Goal: Task Accomplishment & Management: Manage account settings

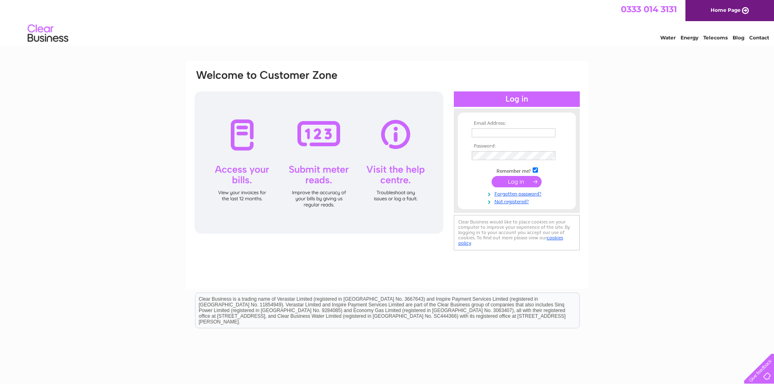
click at [486, 132] on input "text" at bounding box center [514, 132] width 84 height 9
click at [511, 195] on link "Forgotten password?" at bounding box center [518, 194] width 92 height 8
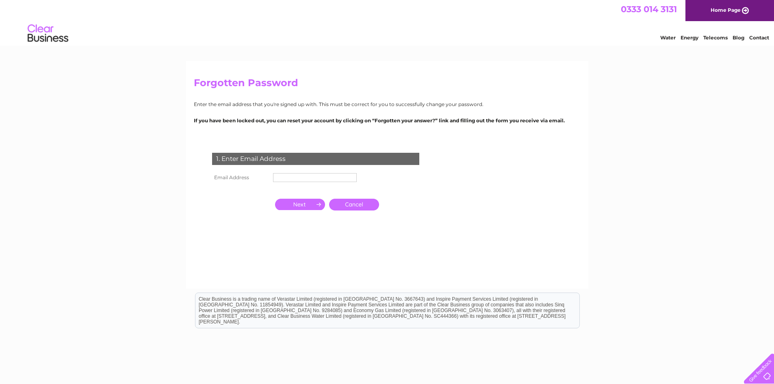
click at [318, 176] on input "text" at bounding box center [315, 177] width 84 height 9
type input "[EMAIL_ADDRESS][DOMAIN_NAME]"
click at [297, 202] on input "button" at bounding box center [300, 204] width 50 height 11
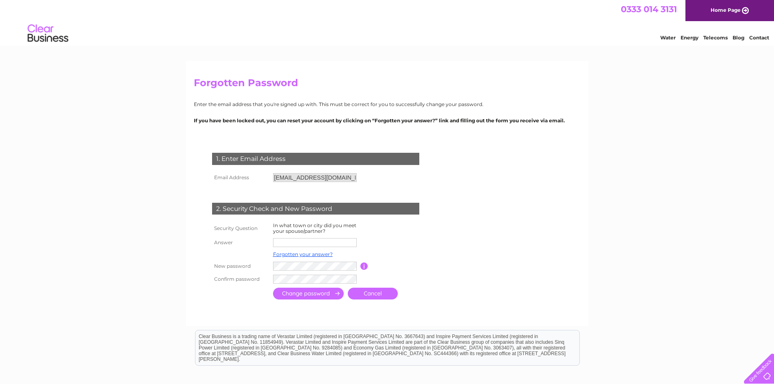
click at [317, 244] on input "text" at bounding box center [315, 242] width 84 height 9
type input "Irvine"
click at [313, 296] on input "submit" at bounding box center [308, 295] width 71 height 12
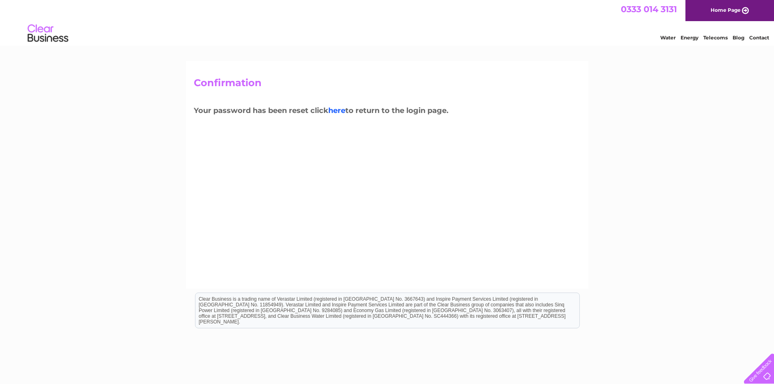
click at [338, 112] on link "here" at bounding box center [336, 110] width 17 height 9
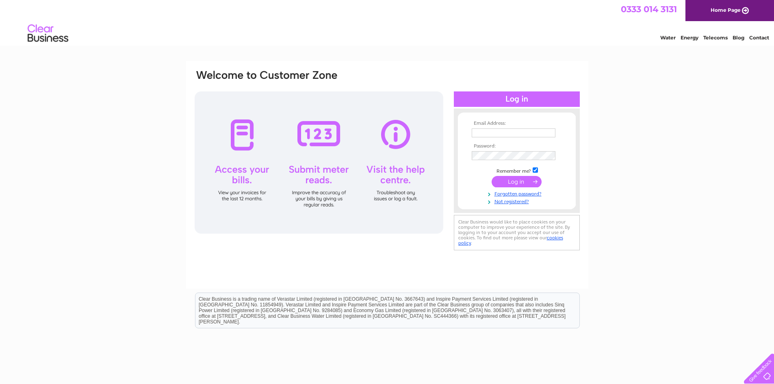
click at [505, 132] on input "text" at bounding box center [514, 132] width 84 height 9
type input "[EMAIL_ADDRESS][DOMAIN_NAME]"
click at [511, 151] on td at bounding box center [517, 156] width 94 height 13
click at [511, 179] on input "submit" at bounding box center [517, 182] width 50 height 11
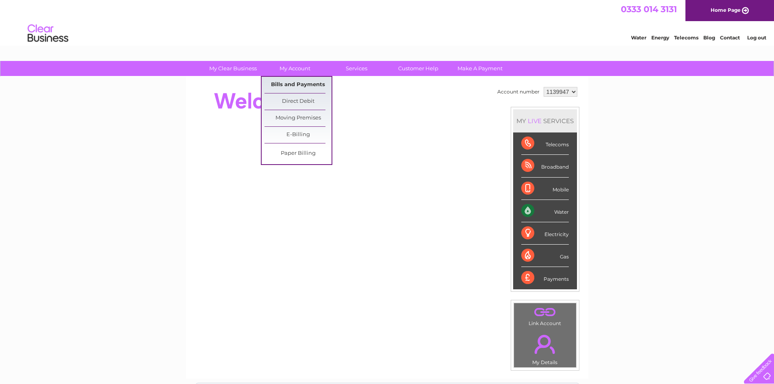
click at [312, 83] on link "Bills and Payments" at bounding box center [298, 85] width 67 height 16
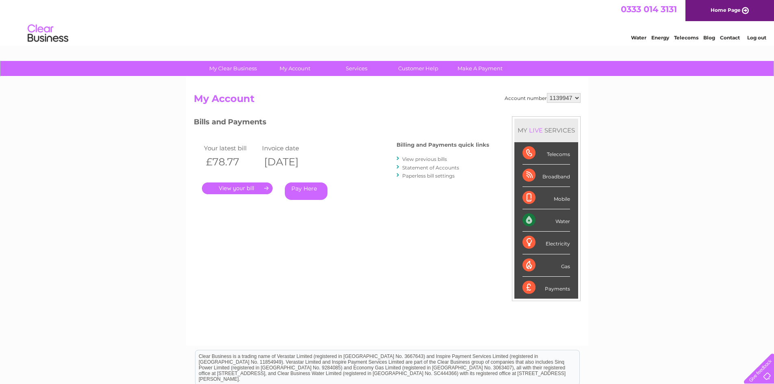
click at [234, 186] on link "." at bounding box center [237, 188] width 71 height 12
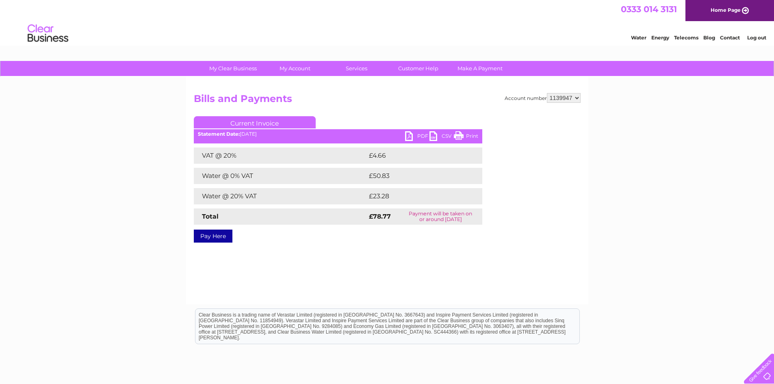
click at [460, 136] on link "Print" at bounding box center [466, 137] width 24 height 12
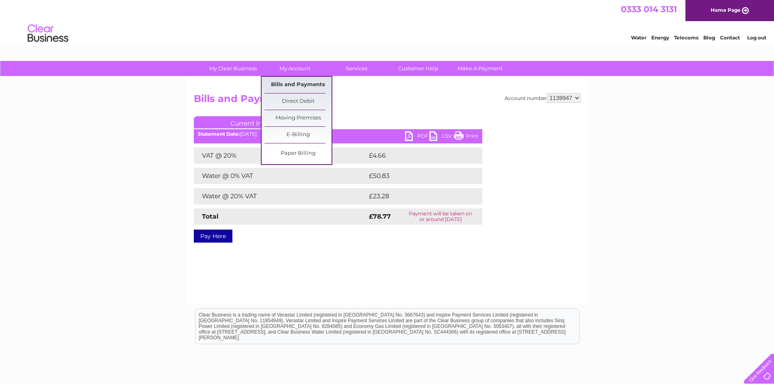
click at [300, 85] on link "Bills and Payments" at bounding box center [298, 85] width 67 height 16
click at [289, 84] on link "Bills and Payments" at bounding box center [298, 85] width 67 height 16
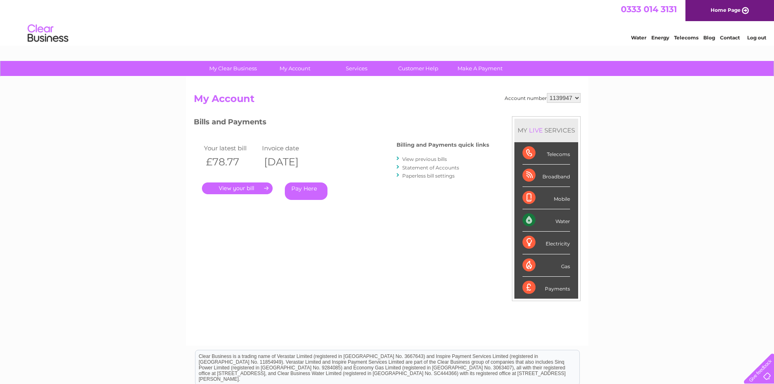
click at [438, 158] on link "View previous bills" at bounding box center [424, 159] width 45 height 6
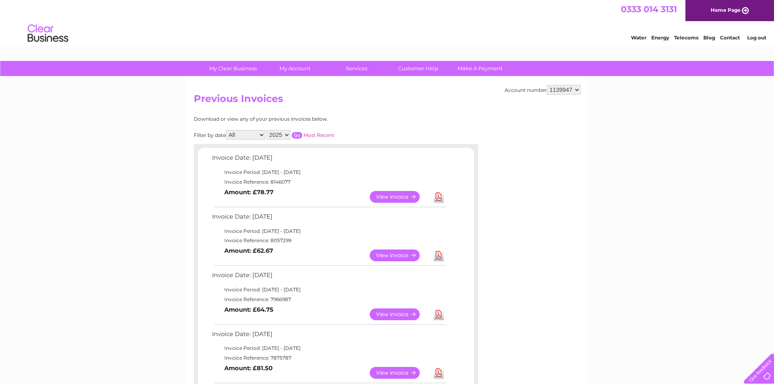
click at [401, 255] on link "View" at bounding box center [400, 255] width 60 height 12
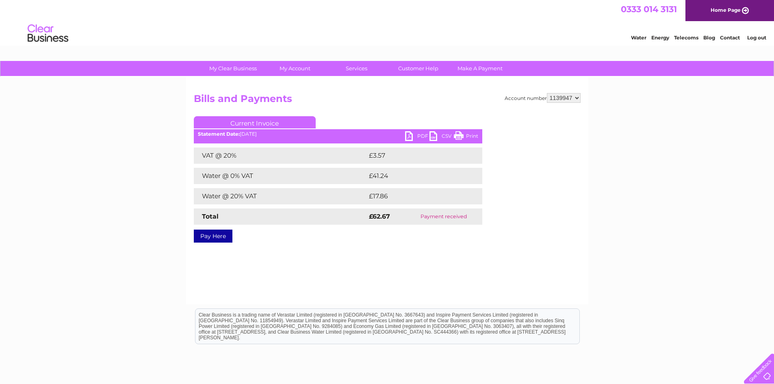
click at [461, 136] on link "Print" at bounding box center [466, 137] width 24 height 12
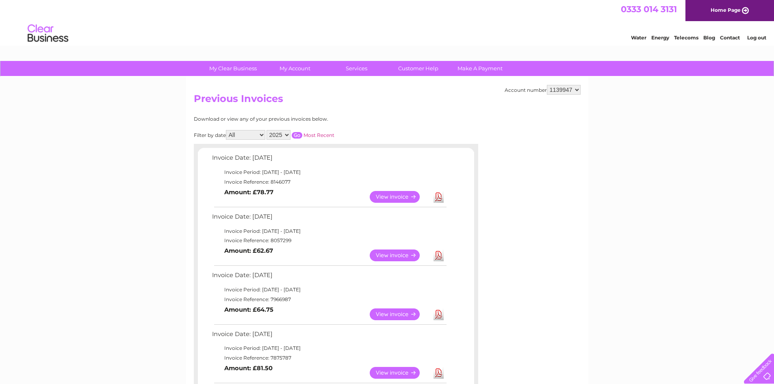
scroll to position [41, 0]
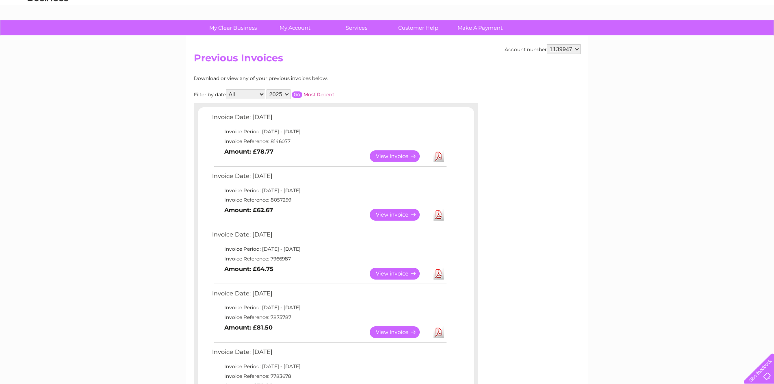
click at [397, 275] on link "View" at bounding box center [400, 274] width 60 height 12
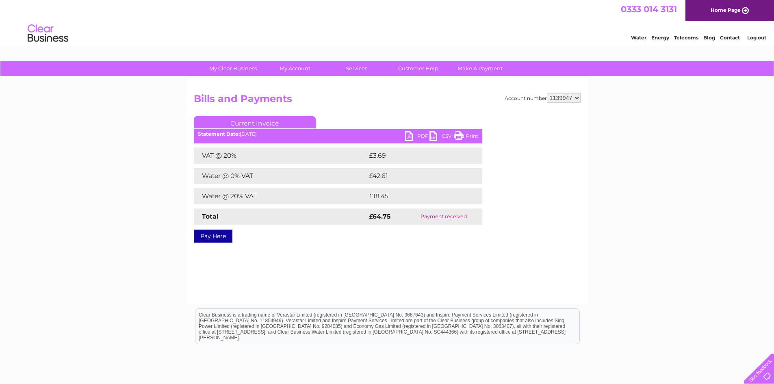
click at [463, 133] on link "Print" at bounding box center [466, 137] width 24 height 12
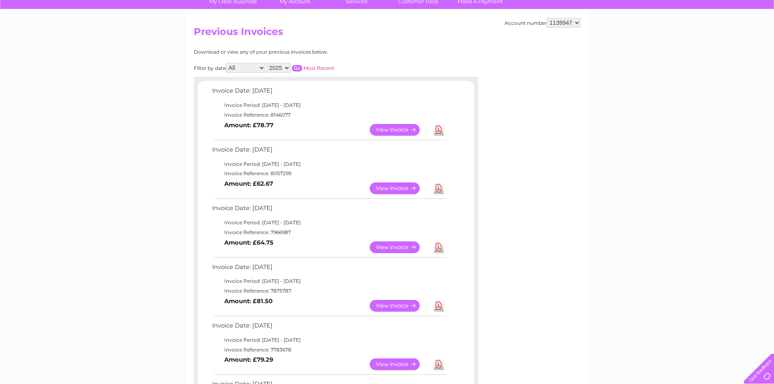
scroll to position [81, 0]
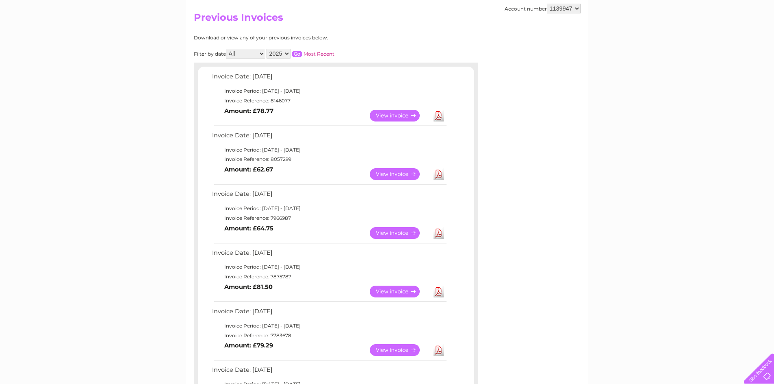
click at [389, 291] on link "View" at bounding box center [400, 292] width 60 height 12
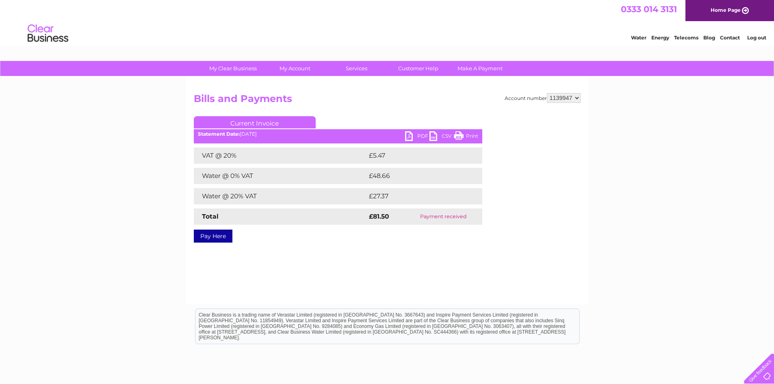
click at [460, 132] on link "Print" at bounding box center [466, 137] width 24 height 12
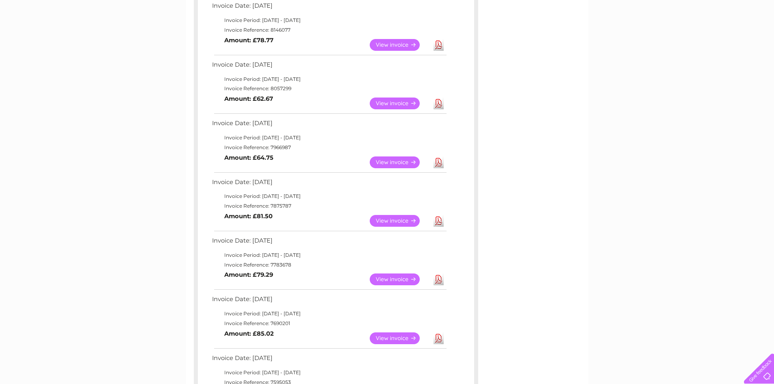
scroll to position [163, 0]
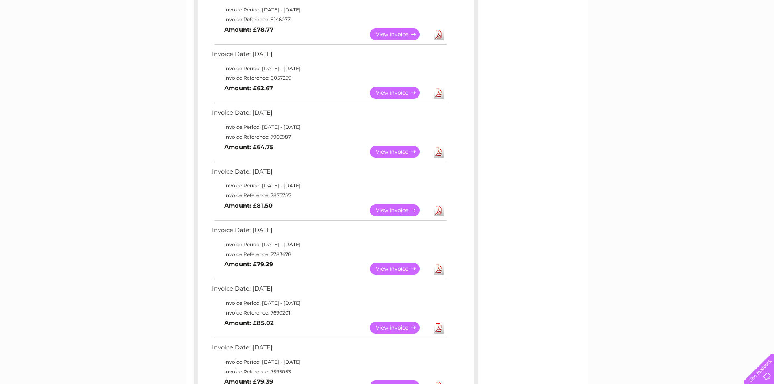
click at [403, 270] on link "View" at bounding box center [400, 269] width 60 height 12
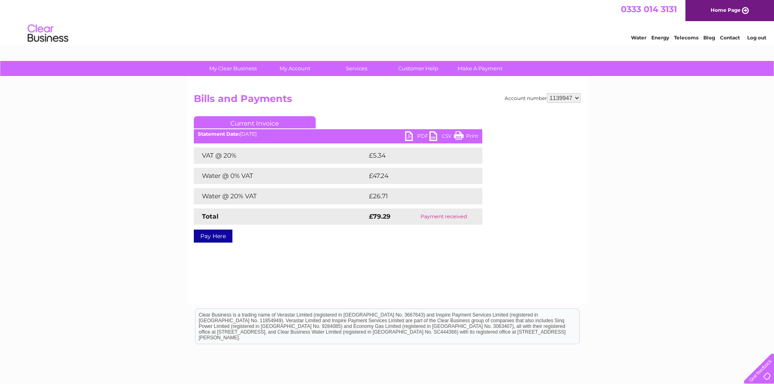
click at [464, 134] on link "Print" at bounding box center [466, 137] width 24 height 12
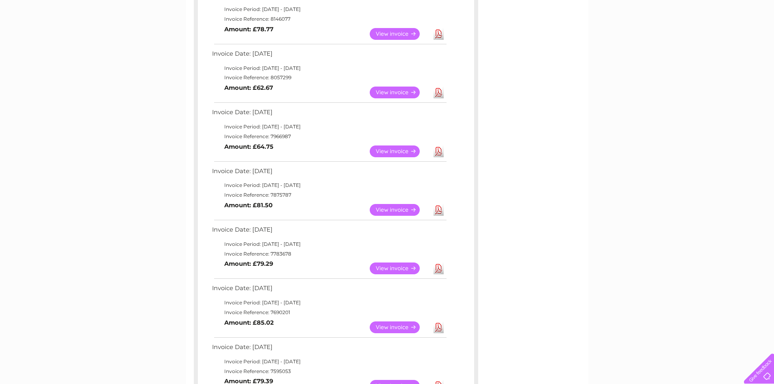
scroll to position [203, 0]
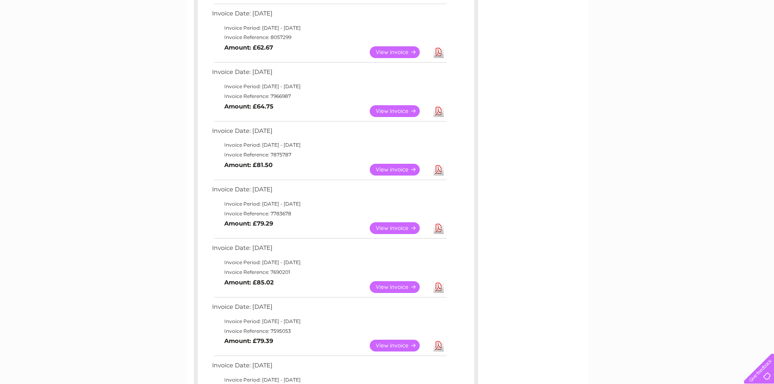
click at [384, 287] on link "View" at bounding box center [400, 287] width 60 height 12
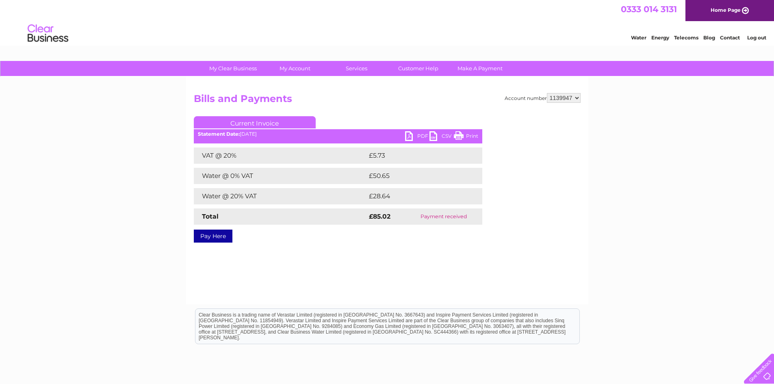
click at [473, 133] on link "Print" at bounding box center [466, 137] width 24 height 12
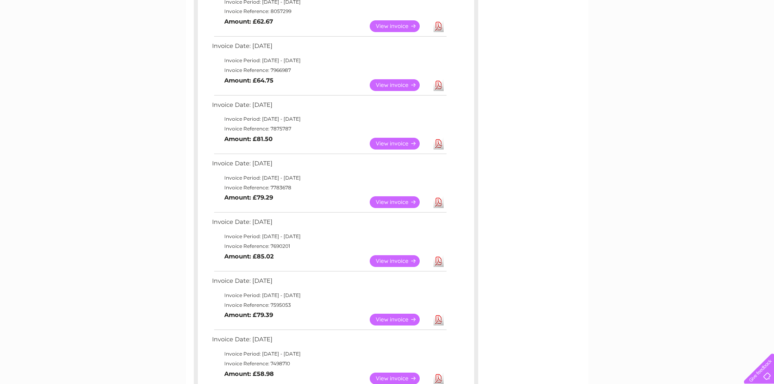
scroll to position [244, 0]
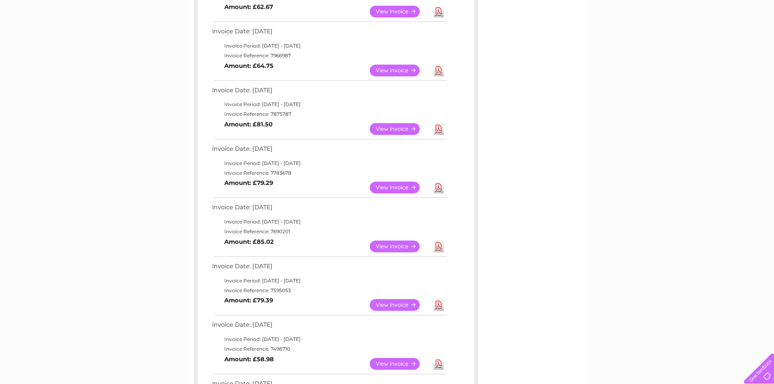
click at [397, 308] on link "View" at bounding box center [400, 305] width 60 height 12
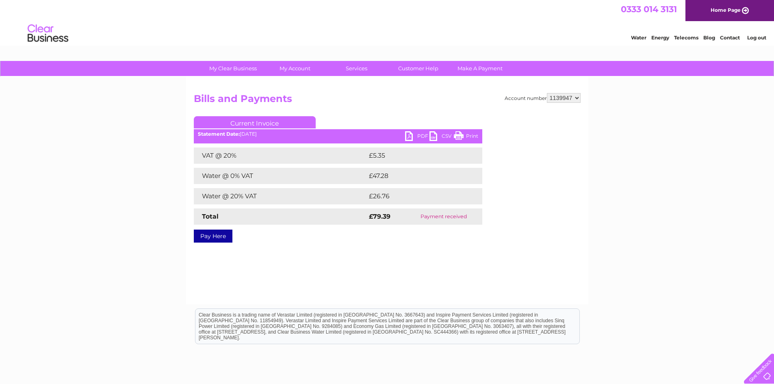
click at [466, 132] on link "Print" at bounding box center [466, 137] width 24 height 12
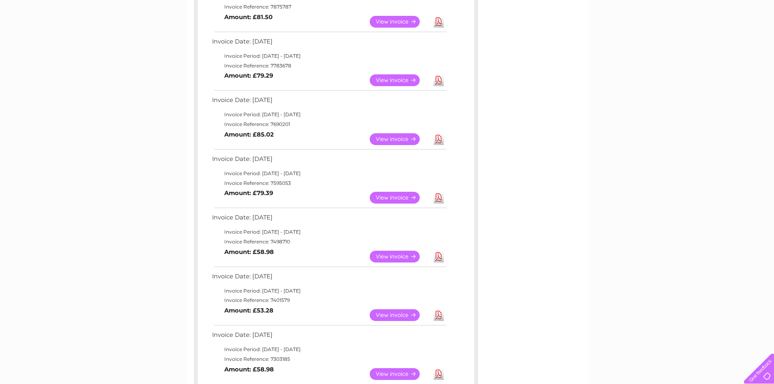
scroll to position [366, 0]
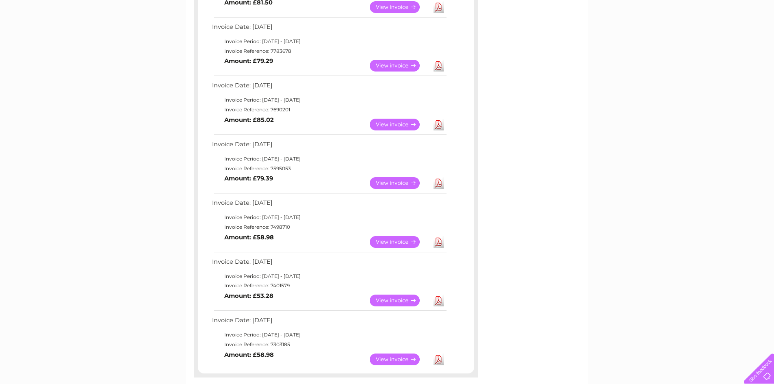
click at [402, 241] on link "View" at bounding box center [400, 242] width 60 height 12
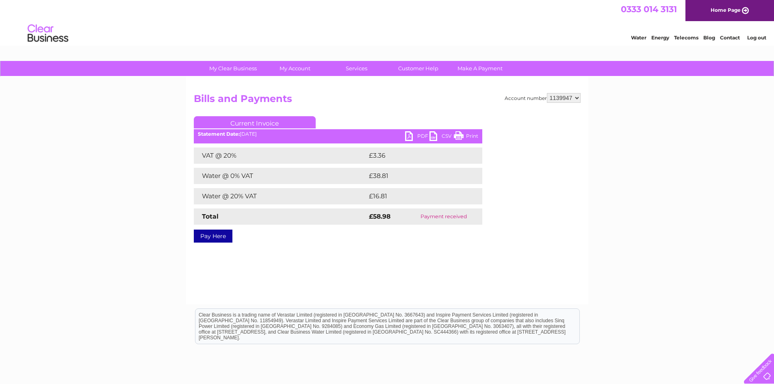
click at [462, 134] on link "Print" at bounding box center [466, 137] width 24 height 12
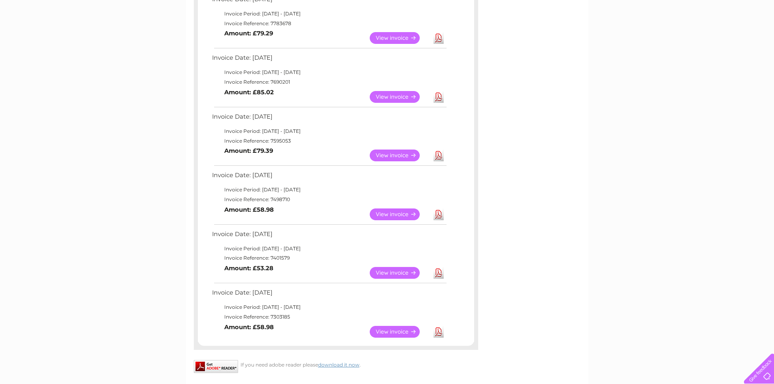
scroll to position [406, 0]
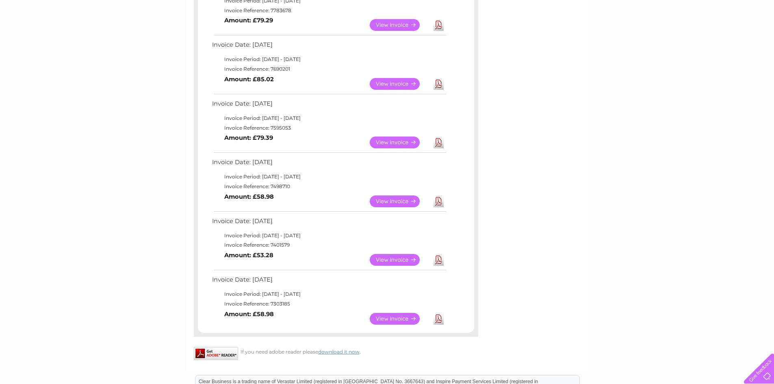
click at [384, 258] on link "View" at bounding box center [400, 260] width 60 height 12
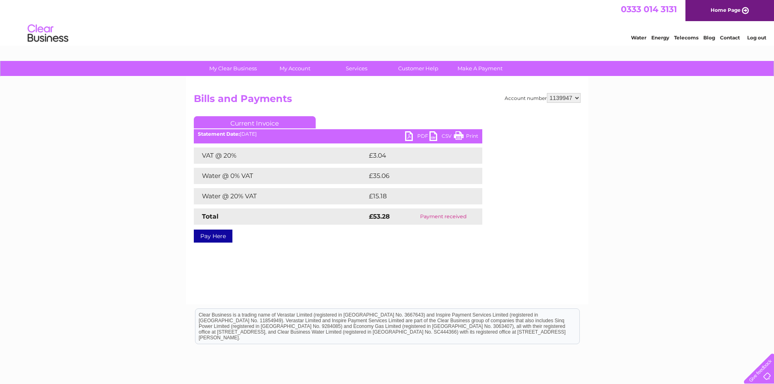
click at [458, 132] on link "Print" at bounding box center [466, 137] width 24 height 12
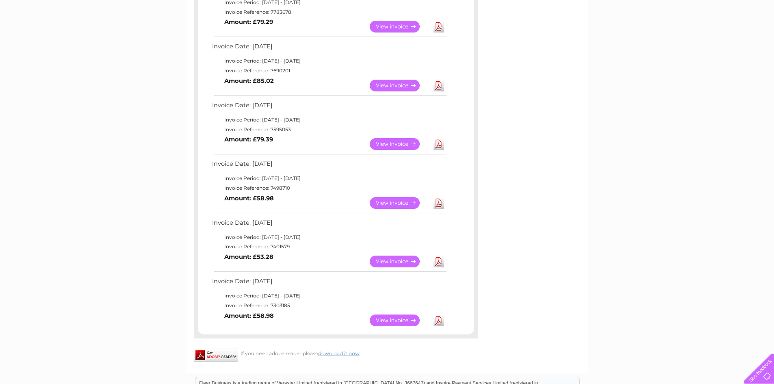
click at [394, 317] on link "View" at bounding box center [400, 321] width 60 height 12
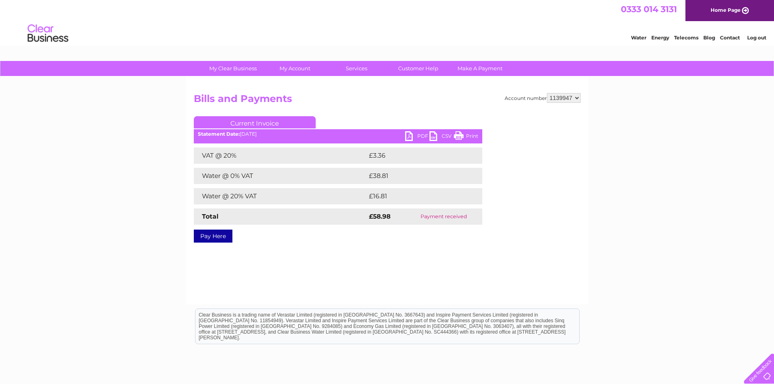
click at [462, 138] on link "Print" at bounding box center [466, 137] width 24 height 12
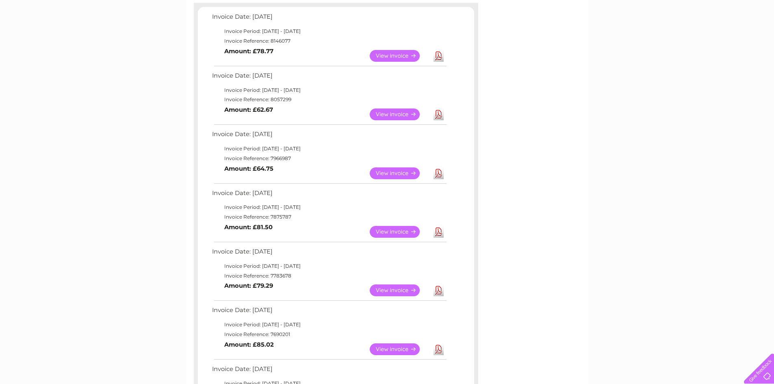
scroll to position [50, 0]
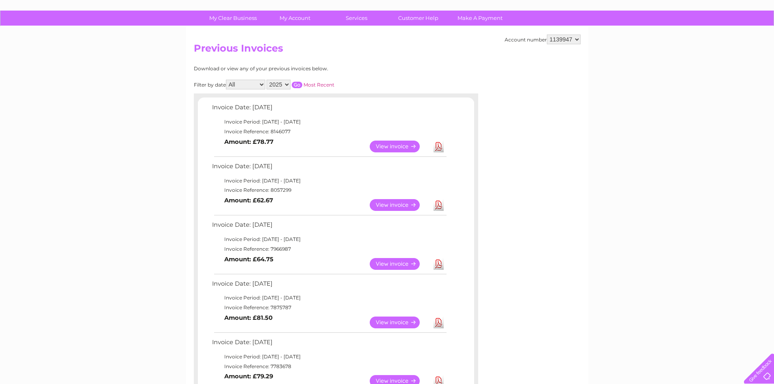
click at [287, 82] on select "2025 2024 2023 2022" at bounding box center [279, 85] width 24 height 10
select select "2024"
click at [267, 80] on select "2025 2024 2023 2022" at bounding box center [279, 85] width 24 height 10
click at [302, 85] on input "button" at bounding box center [297, 85] width 11 height 7
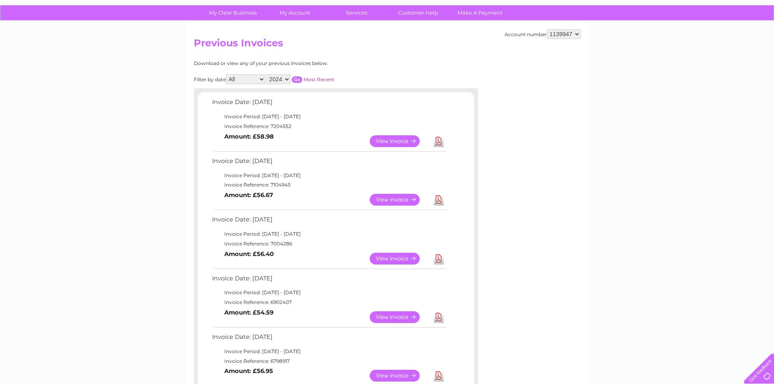
scroll to position [91, 0]
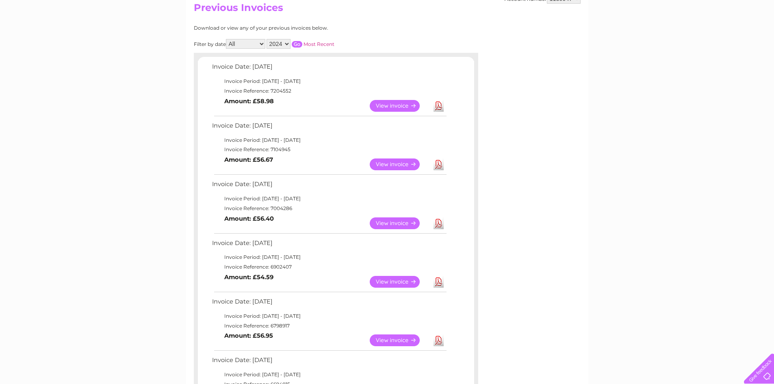
click at [388, 104] on link "View" at bounding box center [400, 106] width 60 height 12
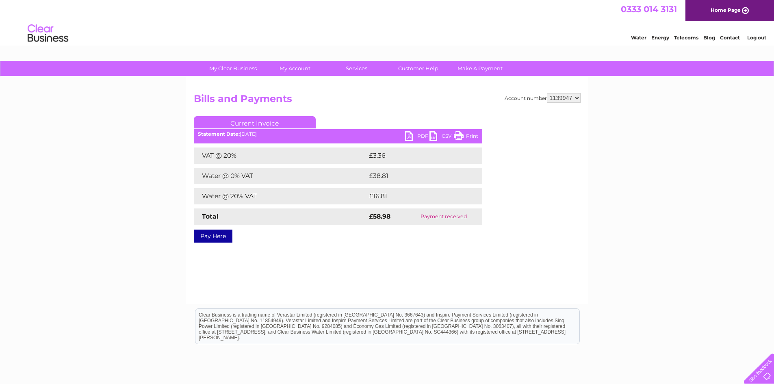
click at [461, 137] on link "Print" at bounding box center [466, 137] width 24 height 12
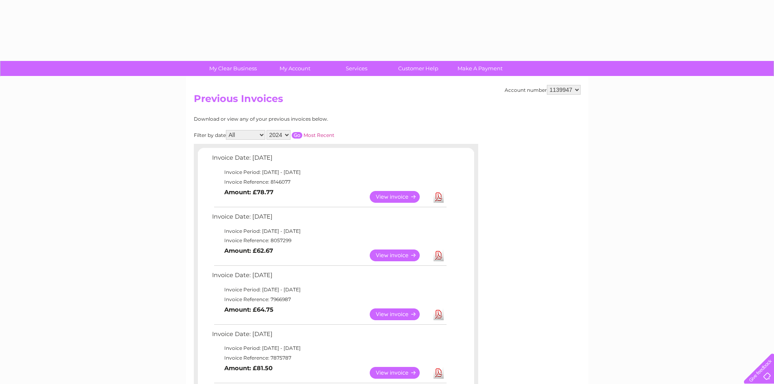
select select "2024"
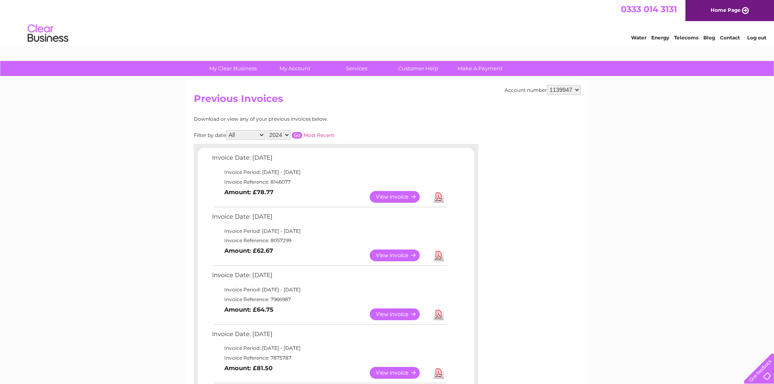
click at [298, 136] on input "button" at bounding box center [297, 135] width 11 height 7
click at [395, 257] on link "View" at bounding box center [400, 255] width 60 height 12
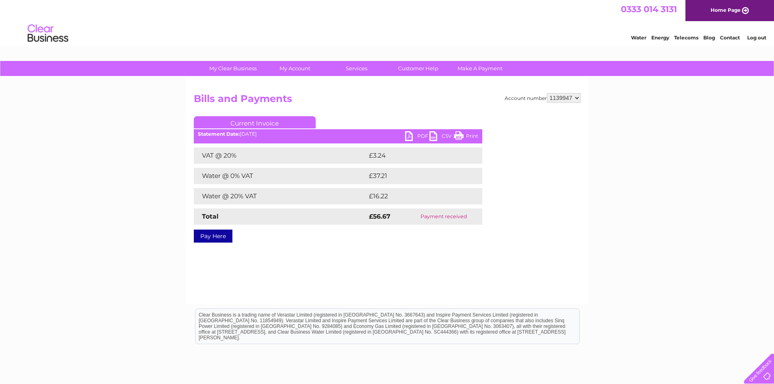
click at [461, 138] on link "Print" at bounding box center [466, 137] width 24 height 12
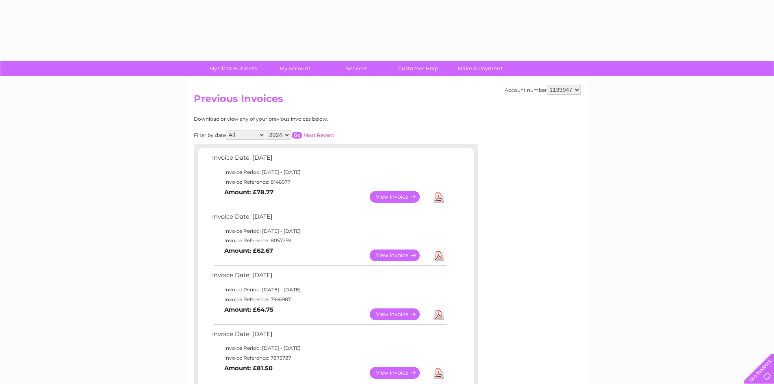
select select "2024"
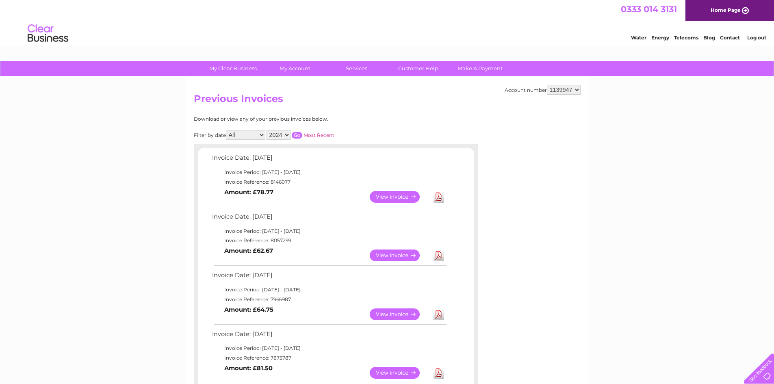
click at [297, 135] on input "button" at bounding box center [297, 135] width 11 height 7
click at [391, 314] on link "View" at bounding box center [400, 314] width 60 height 12
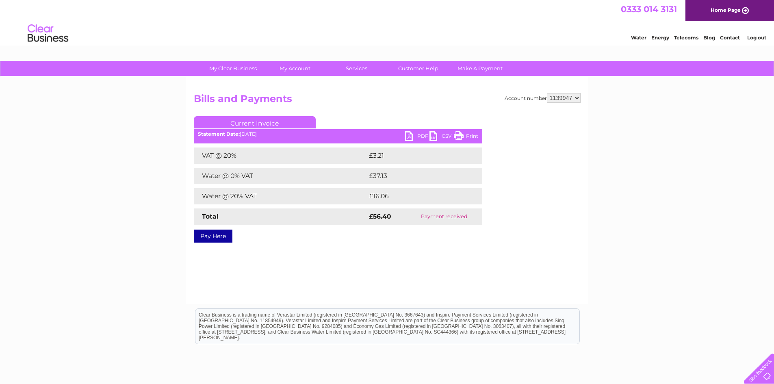
click at [458, 129] on ul "Current Invoice" at bounding box center [338, 123] width 289 height 15
click at [459, 132] on link "Print" at bounding box center [466, 137] width 24 height 12
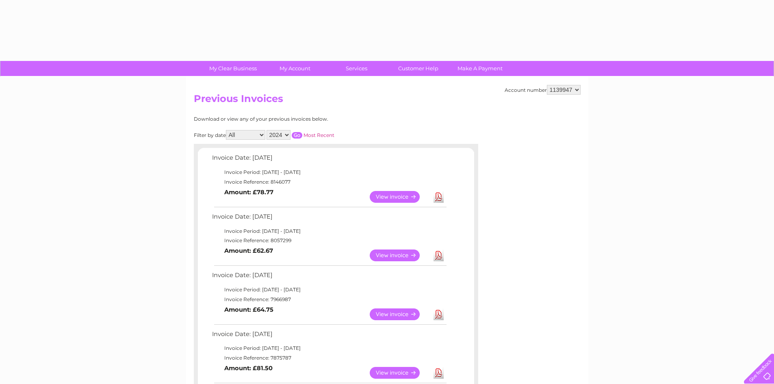
select select "2024"
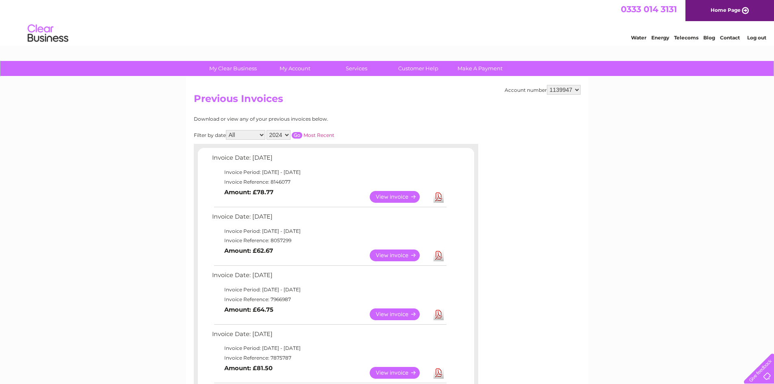
click at [297, 134] on input "button" at bounding box center [297, 135] width 11 height 7
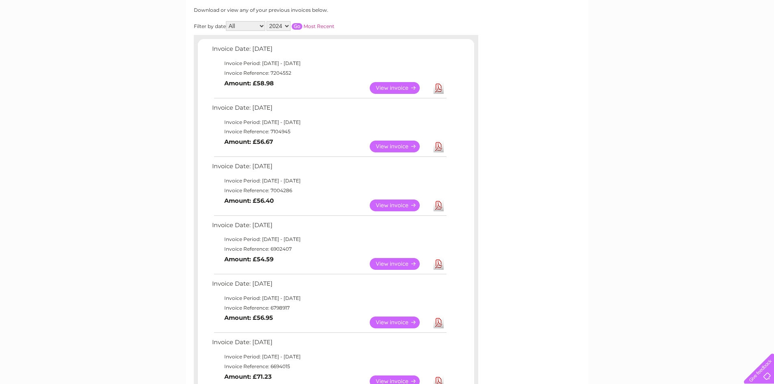
scroll to position [122, 0]
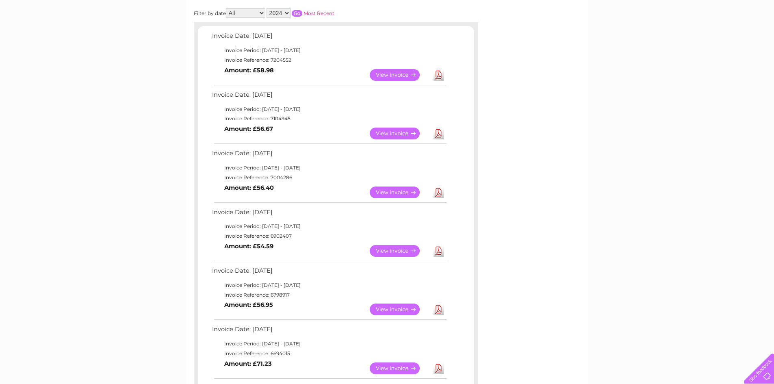
click at [398, 248] on link "View" at bounding box center [400, 251] width 60 height 12
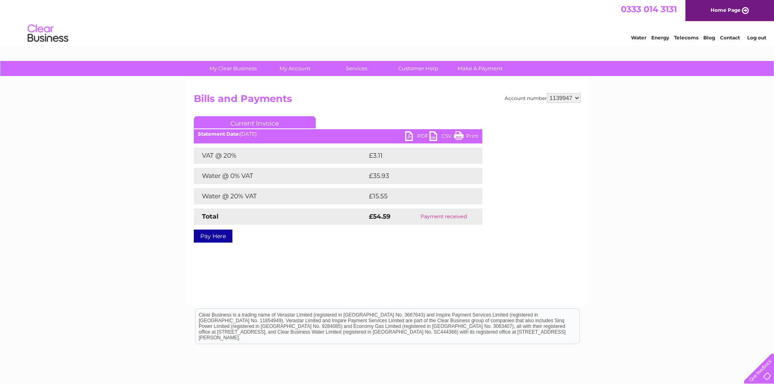
drag, startPoint x: 603, startPoint y: 26, endPoint x: 458, endPoint y: 137, distance: 182.6
click at [458, 137] on link "Print" at bounding box center [466, 137] width 24 height 12
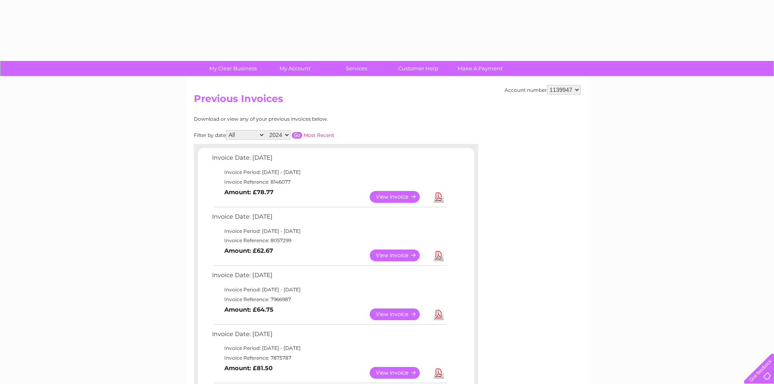
select select "2024"
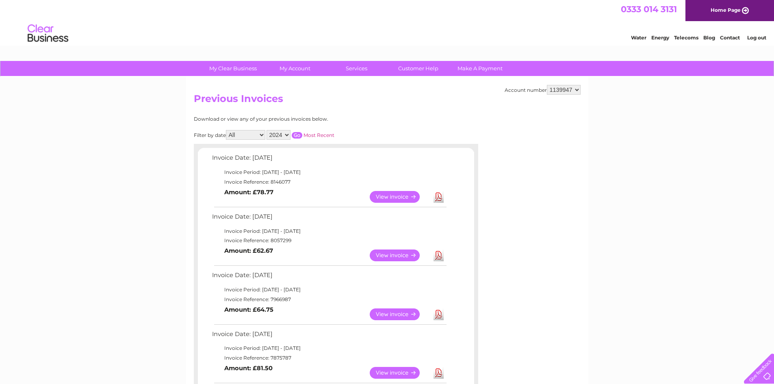
click at [300, 133] on input "button" at bounding box center [297, 135] width 11 height 7
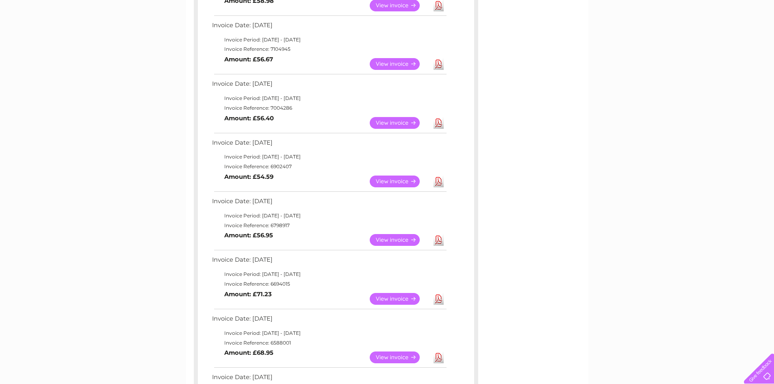
scroll to position [203, 0]
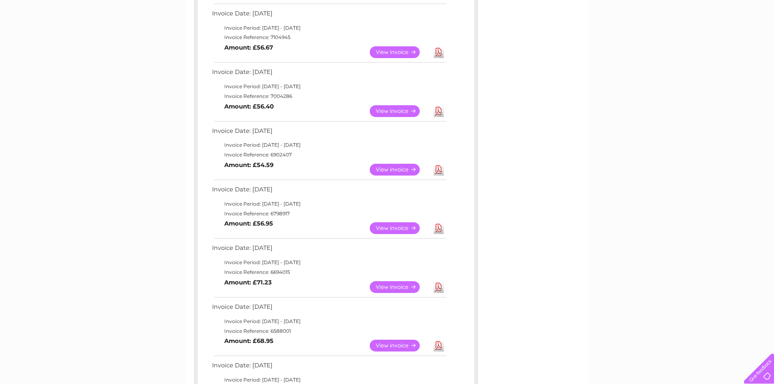
click at [384, 229] on link "View" at bounding box center [400, 228] width 60 height 12
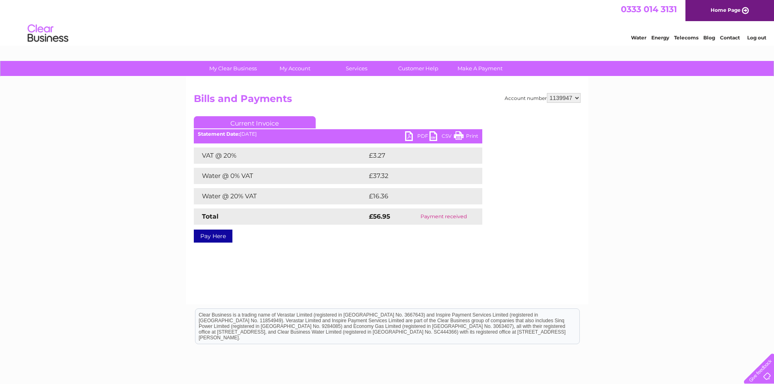
click at [461, 134] on link "Print" at bounding box center [466, 137] width 24 height 12
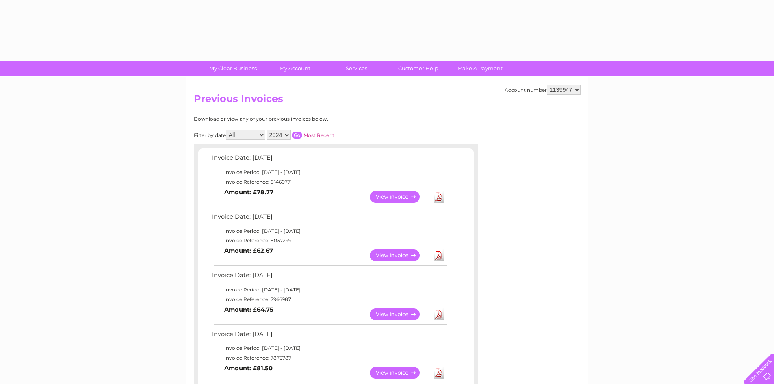
select select "2024"
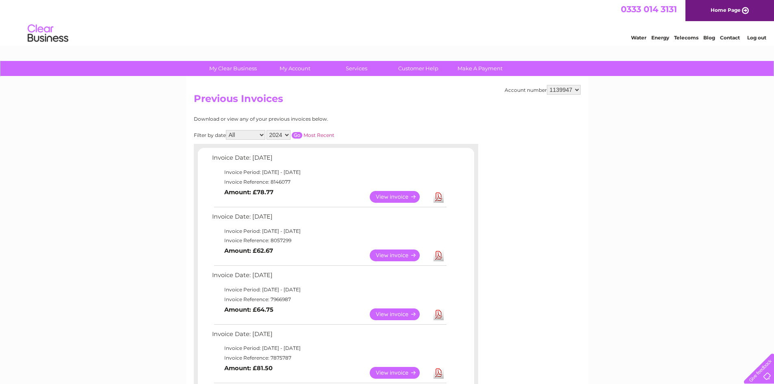
click at [304, 134] on link "Most Recent" at bounding box center [319, 135] width 31 height 6
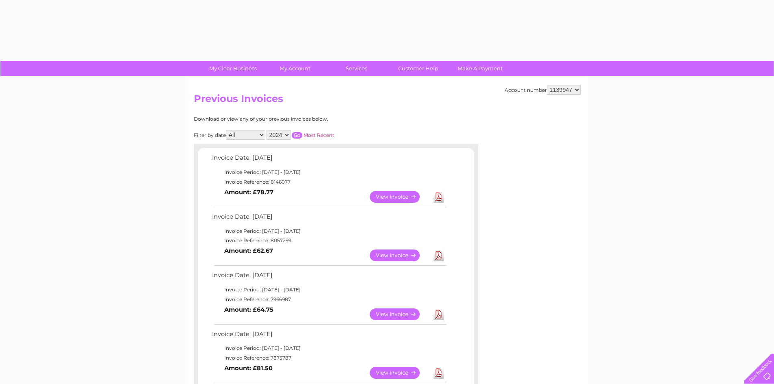
select select "2024"
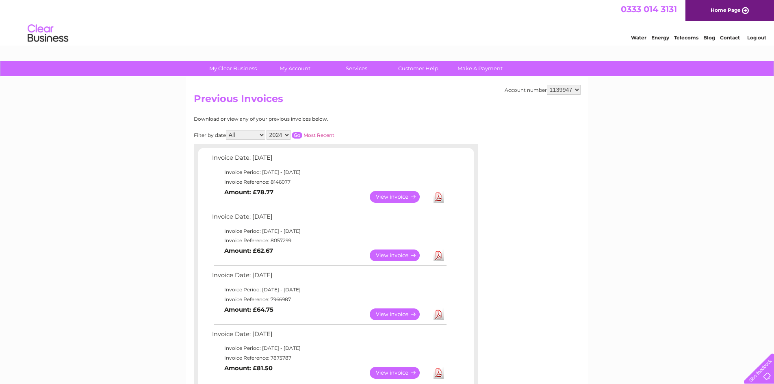
click at [299, 134] on input "button" at bounding box center [297, 135] width 11 height 7
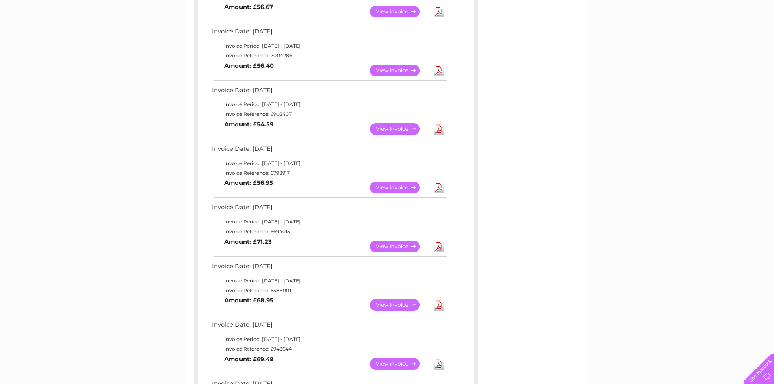
scroll to position [284, 0]
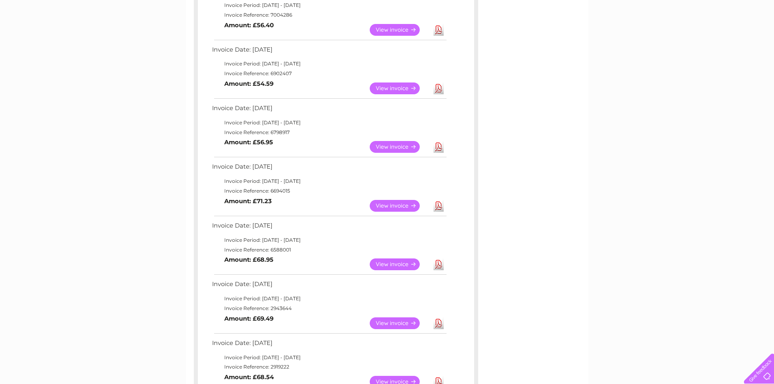
click at [383, 205] on link "View" at bounding box center [400, 206] width 60 height 12
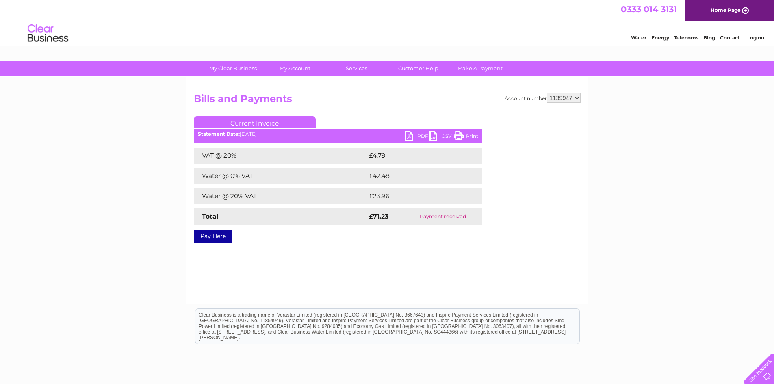
click at [461, 139] on link "Print" at bounding box center [466, 137] width 24 height 12
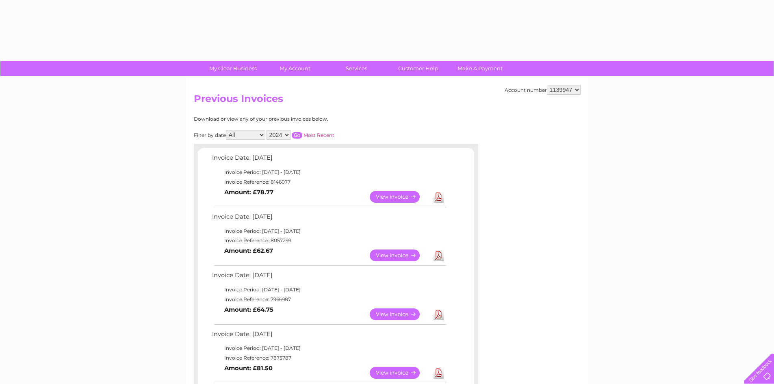
select select "2024"
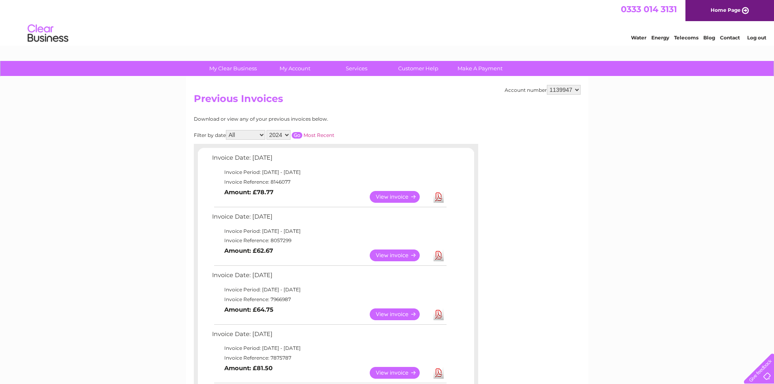
click at [299, 133] on input "button" at bounding box center [297, 135] width 11 height 7
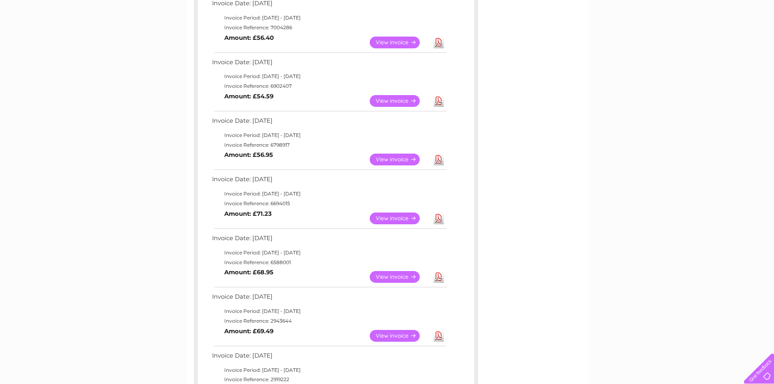
scroll to position [284, 0]
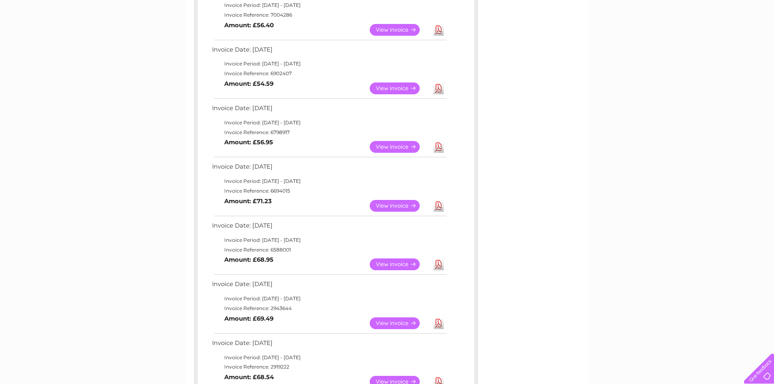
click at [407, 266] on link "View" at bounding box center [400, 264] width 60 height 12
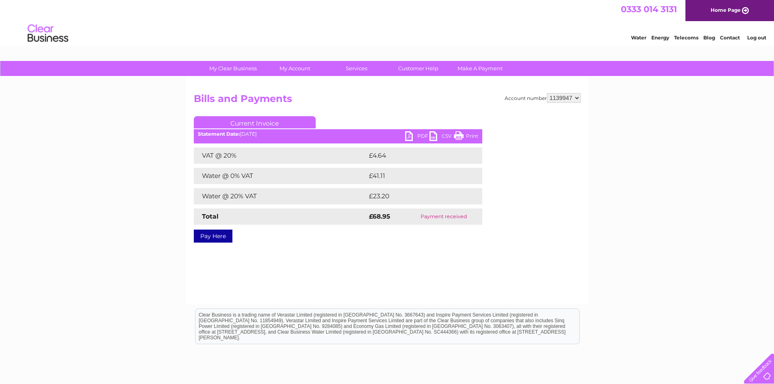
click at [462, 137] on link "Print" at bounding box center [466, 137] width 24 height 12
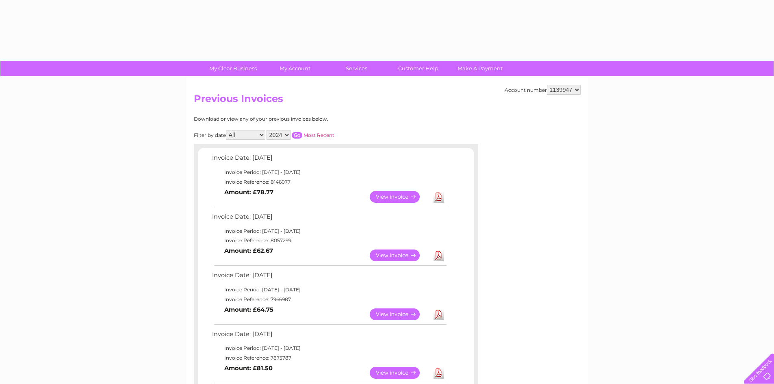
select select "2024"
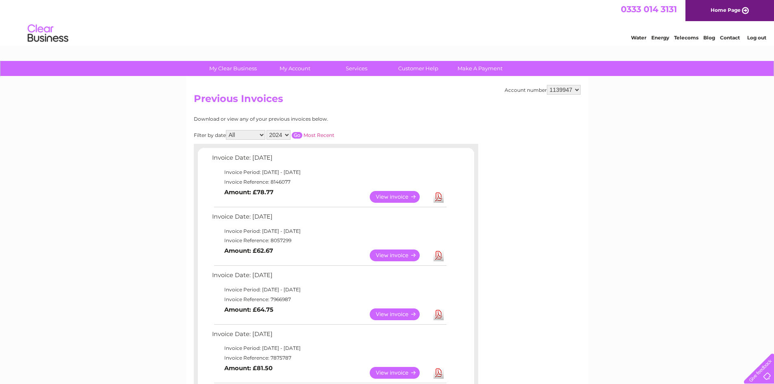
click at [302, 134] on input "button" at bounding box center [297, 135] width 11 height 7
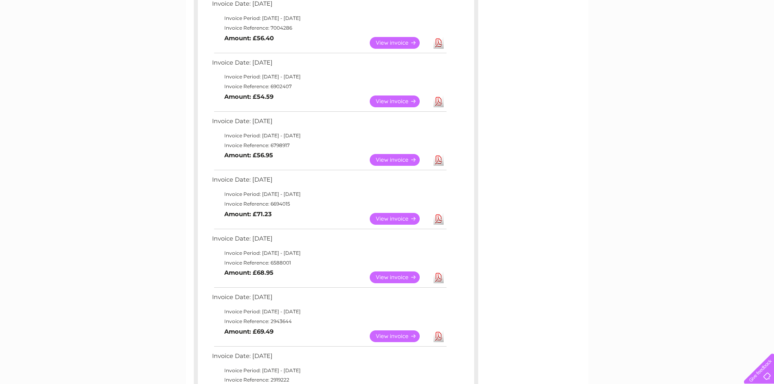
scroll to position [284, 0]
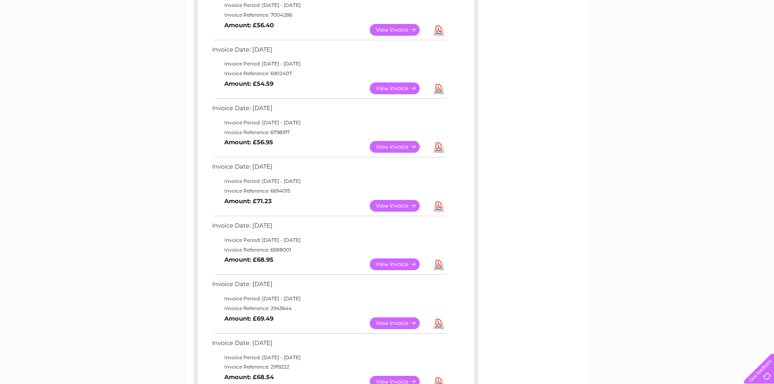
click at [394, 319] on link "View" at bounding box center [400, 323] width 60 height 12
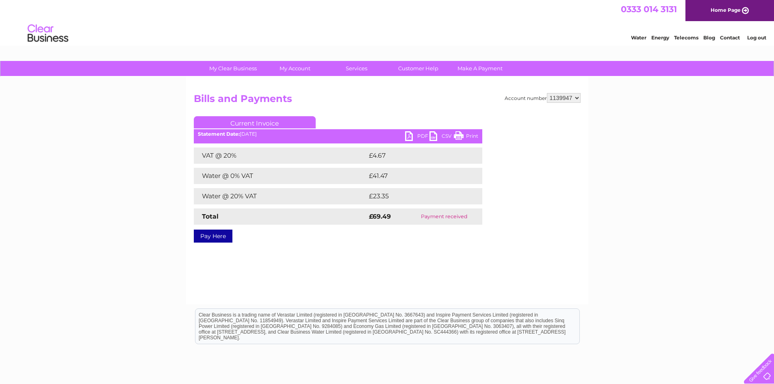
drag, startPoint x: 460, startPoint y: 132, endPoint x: 588, endPoint y: 26, distance: 165.6
click at [460, 132] on link "Print" at bounding box center [466, 137] width 24 height 12
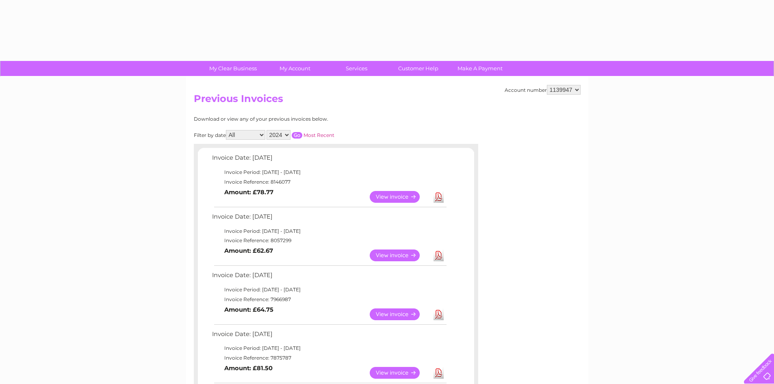
select select "2024"
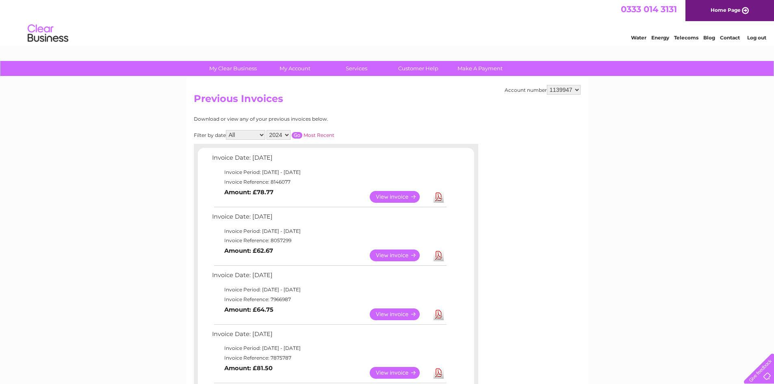
click at [298, 137] on input "button" at bounding box center [297, 135] width 11 height 7
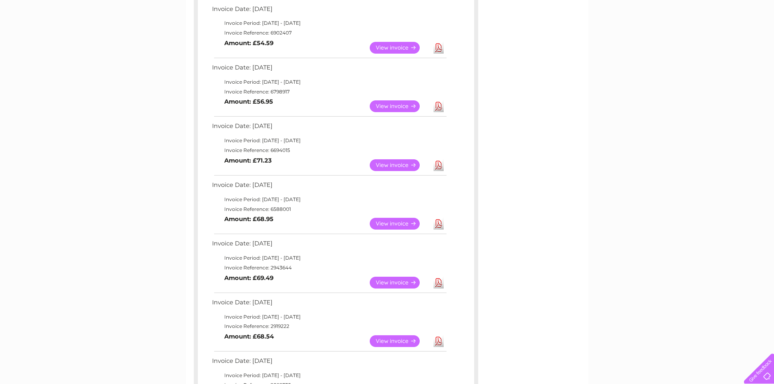
scroll to position [366, 0]
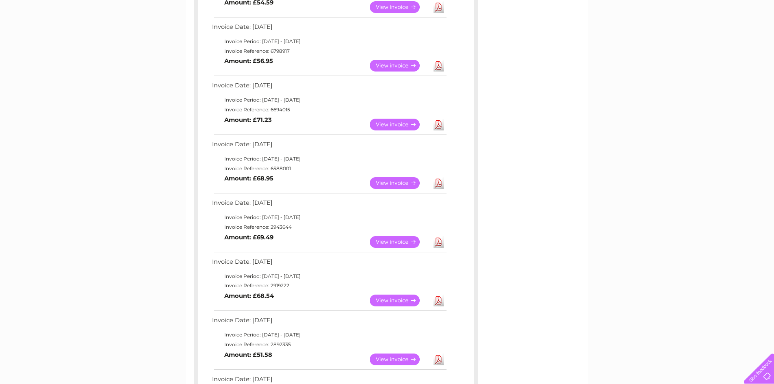
click at [380, 302] on link "View" at bounding box center [400, 301] width 60 height 12
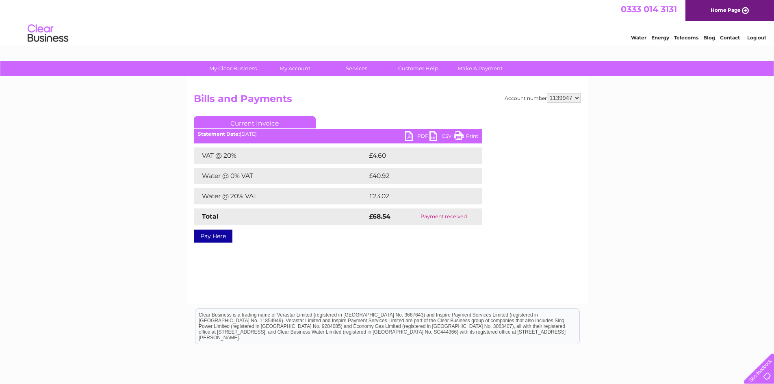
click at [466, 139] on link "Print" at bounding box center [466, 137] width 24 height 12
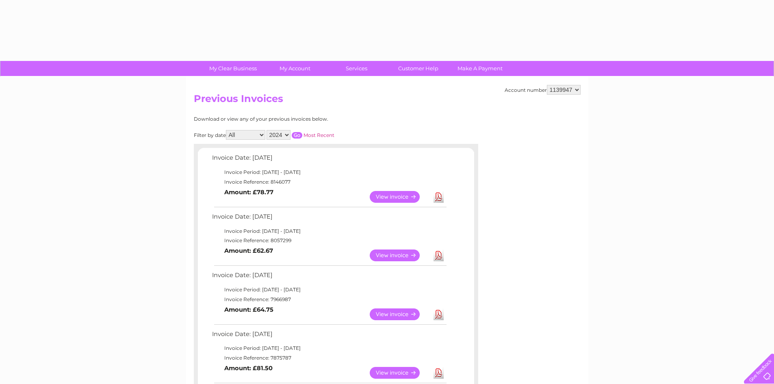
select select "2024"
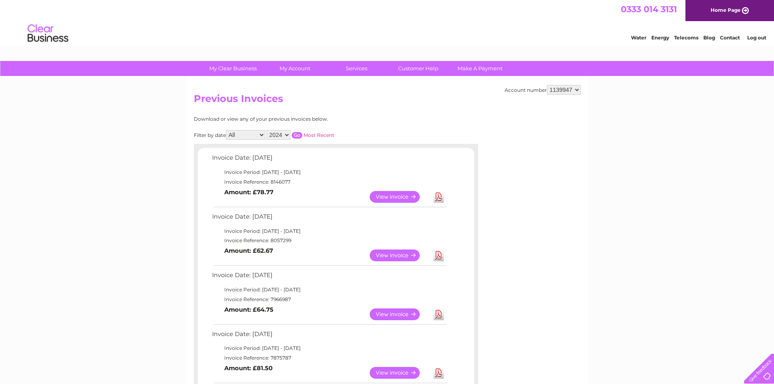
click at [299, 137] on input "button" at bounding box center [297, 135] width 11 height 7
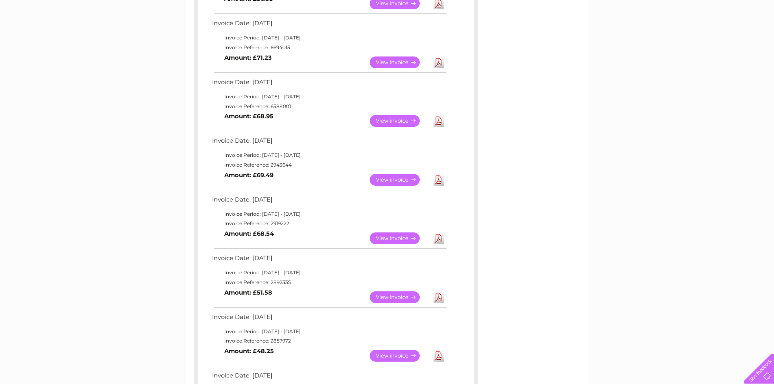
scroll to position [447, 0]
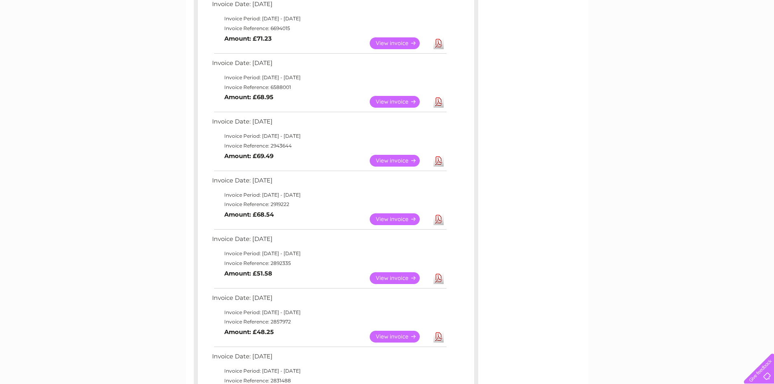
click at [381, 277] on link "View" at bounding box center [400, 278] width 60 height 12
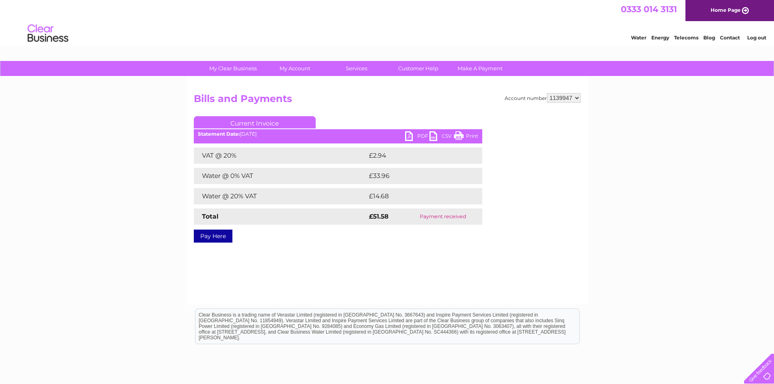
click at [467, 131] on ul "Current Invoice" at bounding box center [338, 123] width 289 height 15
drag, startPoint x: 466, startPoint y: 132, endPoint x: 598, endPoint y: 25, distance: 170.1
click at [466, 132] on link "Print" at bounding box center [466, 137] width 24 height 12
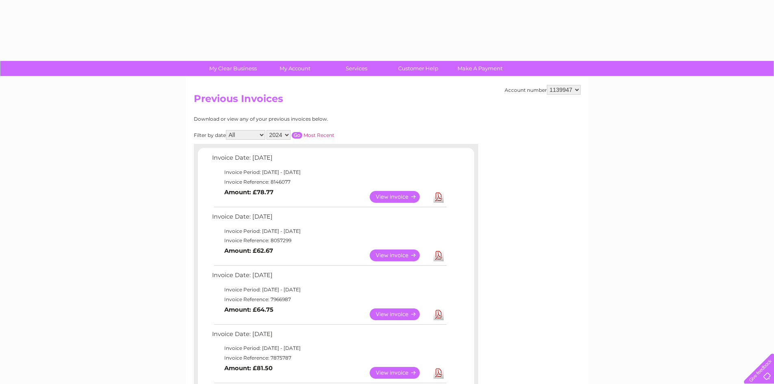
select select "2024"
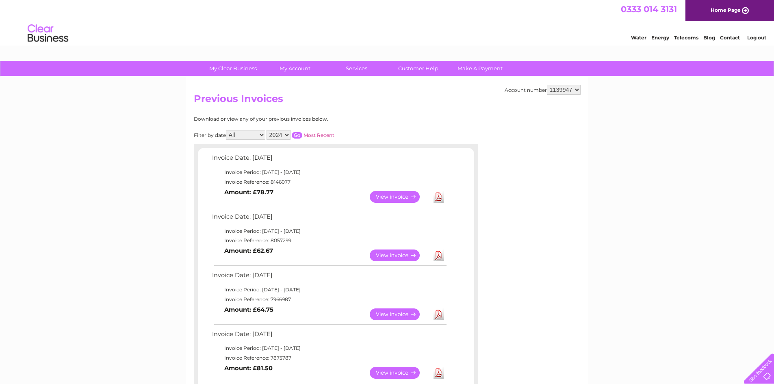
click at [300, 134] on input "button" at bounding box center [297, 135] width 11 height 7
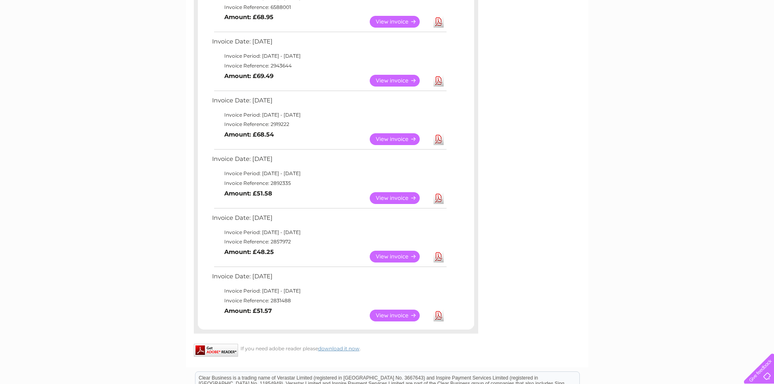
scroll to position [528, 0]
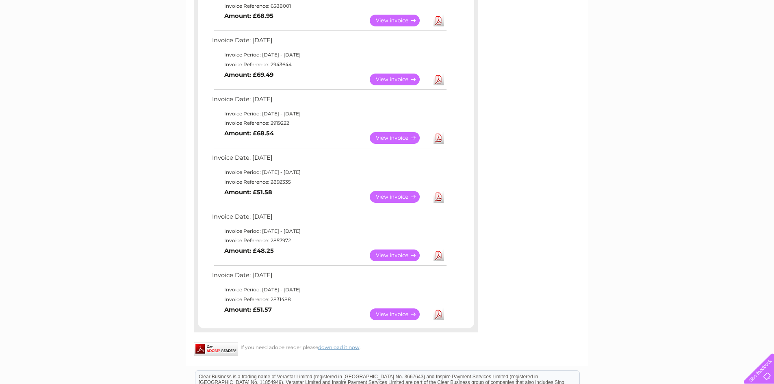
click at [377, 250] on link "View" at bounding box center [400, 255] width 60 height 12
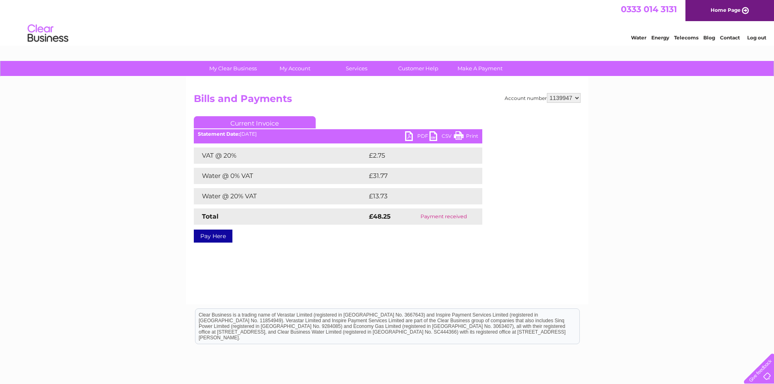
click at [468, 134] on link "Print" at bounding box center [466, 137] width 24 height 12
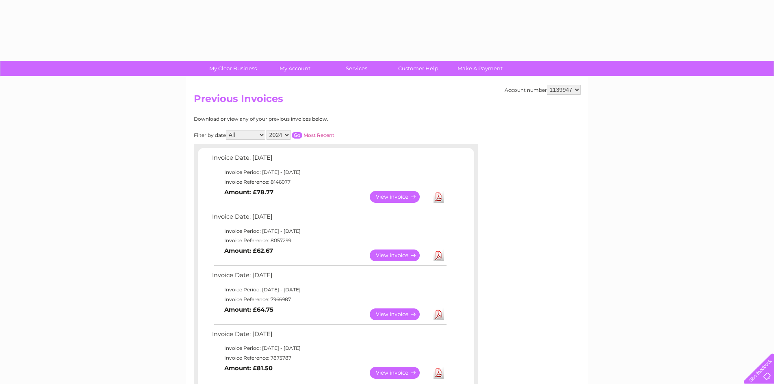
select select "2024"
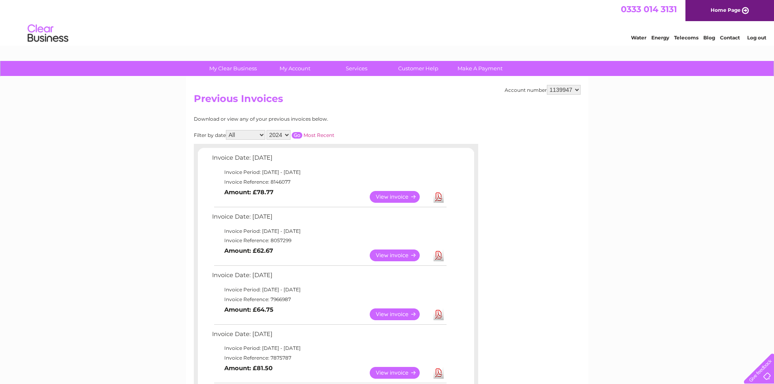
click at [300, 136] on input "button" at bounding box center [297, 135] width 11 height 7
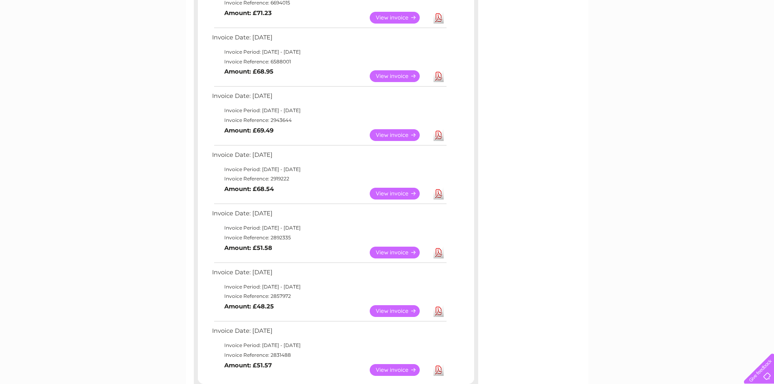
scroll to position [569, 0]
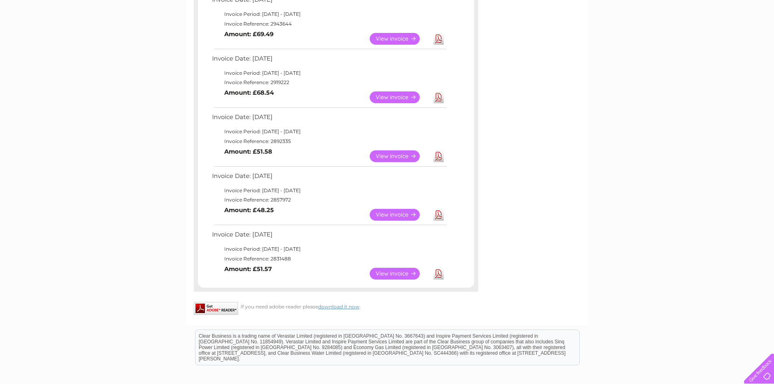
drag, startPoint x: 385, startPoint y: 263, endPoint x: 387, endPoint y: 267, distance: 4.4
click at [385, 264] on td "View Download Amount: £51.57" at bounding box center [329, 274] width 238 height 20
click at [390, 272] on link "View" at bounding box center [400, 274] width 60 height 12
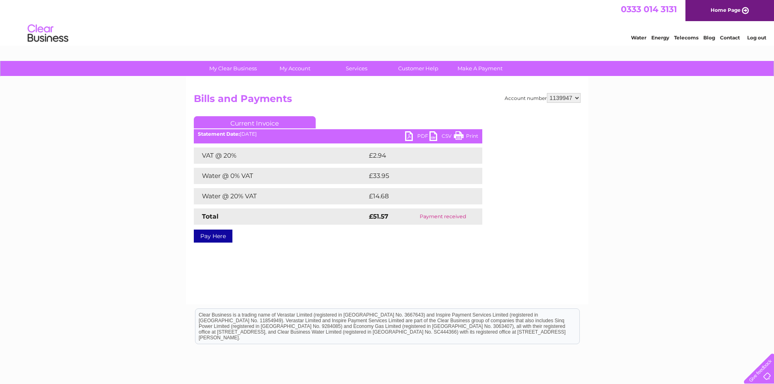
click at [461, 134] on link "Print" at bounding box center [466, 137] width 24 height 12
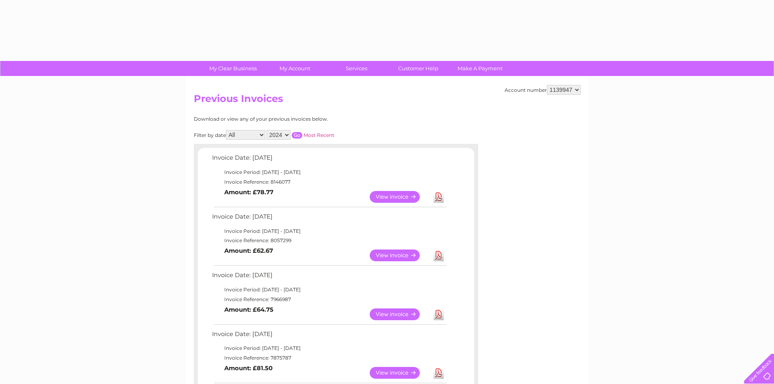
select select "2024"
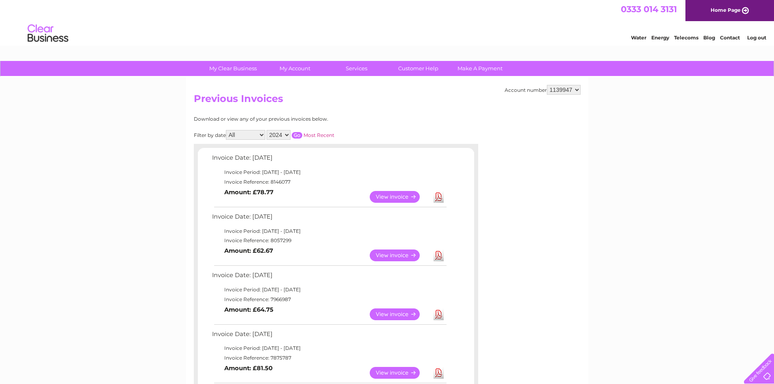
click at [753, 38] on link "Log out" at bounding box center [756, 38] width 19 height 6
